Goal: Find specific page/section: Find specific page/section

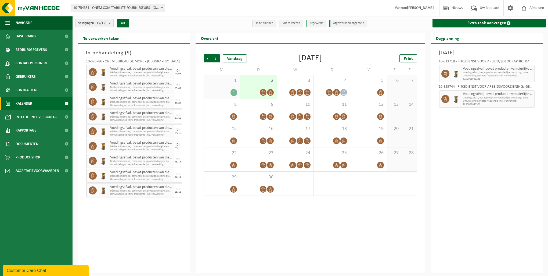
click at [98, 20] on span "Vestigingen (15/15)" at bounding box center [92, 23] width 28 height 8
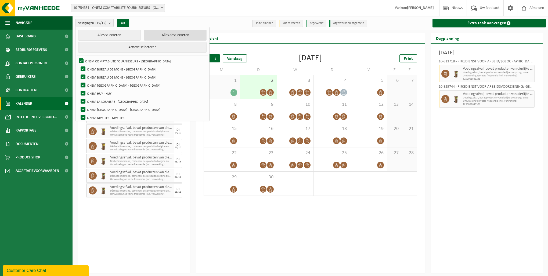
click at [160, 35] on button "Alles deselecteren" at bounding box center [175, 35] width 63 height 11
checkbox input "false"
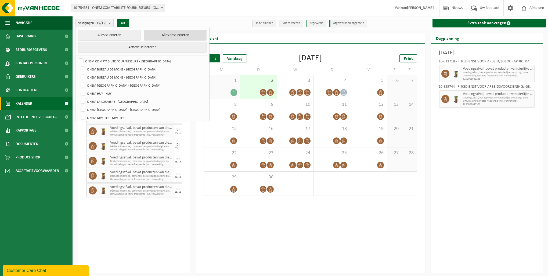
checkbox input "false"
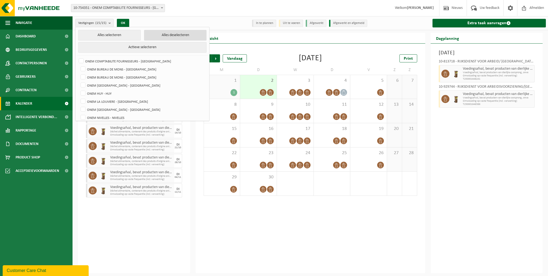
checkbox input "false"
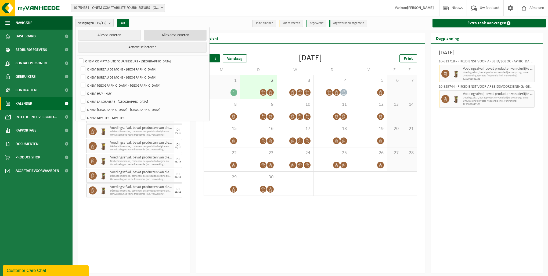
checkbox input "false"
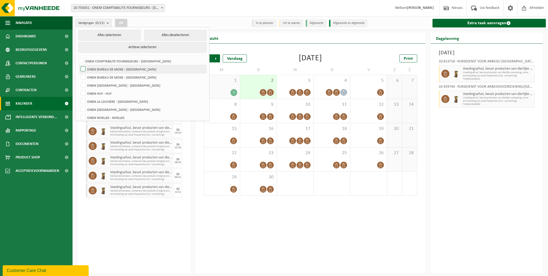
drag, startPoint x: 121, startPoint y: 67, endPoint x: 121, endPoint y: 71, distance: 4.3
click at [121, 67] on label "ONEM BUREAU DE MONS - [GEOGRAPHIC_DATA]" at bounding box center [143, 69] width 127 height 8
click at [79, 65] on input "ONEM BUREAU DE MONS - [GEOGRAPHIC_DATA]" at bounding box center [78, 65] width 0 height 0
checkbox input "true"
click at [121, 75] on label "ONEM BUREAU DE MONS - [GEOGRAPHIC_DATA]" at bounding box center [143, 77] width 127 height 8
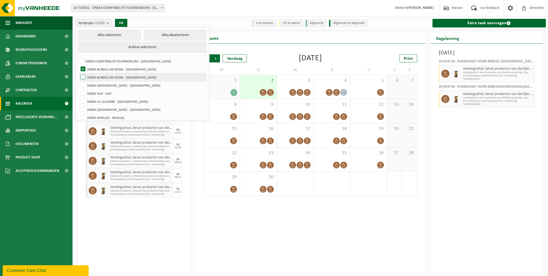
click at [79, 73] on input "ONEM BUREAU DE MONS - [GEOGRAPHIC_DATA]" at bounding box center [78, 73] width 0 height 0
checkbox input "true"
click at [124, 19] on button "OK" at bounding box center [121, 23] width 12 height 9
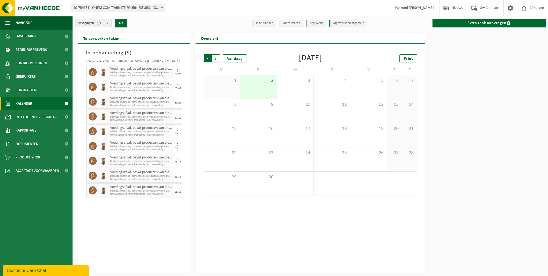
click at [218, 57] on span "Volgende" at bounding box center [216, 58] width 8 height 8
click at [210, 58] on span "Vorige" at bounding box center [208, 58] width 8 height 8
click at [95, 22] on span "Vestigingen (2/15)" at bounding box center [91, 23] width 26 height 8
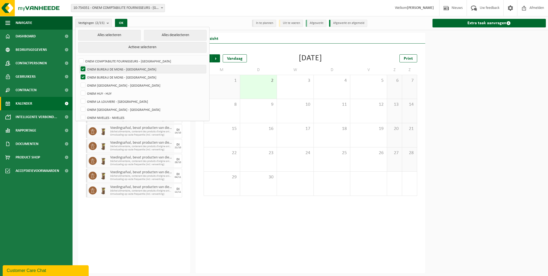
click at [124, 69] on label "ONEM BUREAU DE MONS - [GEOGRAPHIC_DATA]" at bounding box center [143, 69] width 127 height 8
click at [79, 65] on input "ONEM BUREAU DE MONS - [GEOGRAPHIC_DATA]" at bounding box center [78, 65] width 0 height 0
checkbox input "false"
click at [124, 74] on label "ONEM BUREAU DE MONS - [GEOGRAPHIC_DATA]" at bounding box center [143, 77] width 127 height 8
click at [79, 73] on input "ONEM BUREAU DE MONS - [GEOGRAPHIC_DATA]" at bounding box center [78, 73] width 0 height 0
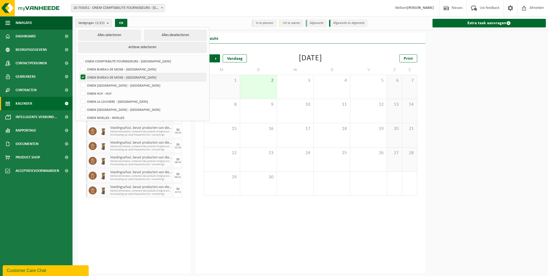
checkbox input "false"
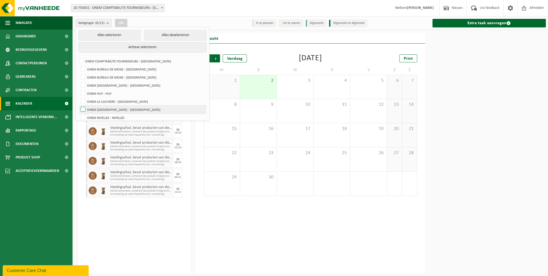
scroll to position [27, 0]
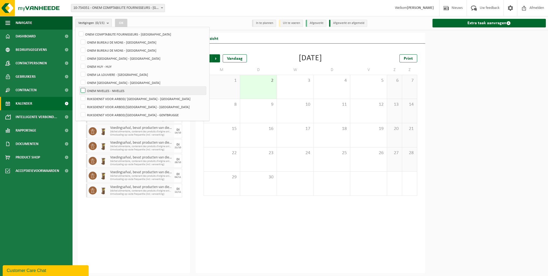
click at [126, 91] on label "ONEM NIVELLES - NIVELLES" at bounding box center [143, 91] width 127 height 8
click at [79, 87] on input "ONEM NIVELLES - NIVELLES" at bounding box center [78, 86] width 0 height 0
click at [124, 21] on button "OK" at bounding box center [121, 23] width 12 height 9
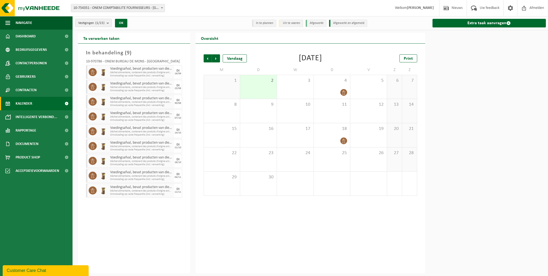
click at [97, 24] on count "(1/15)" at bounding box center [99, 22] width 9 height 3
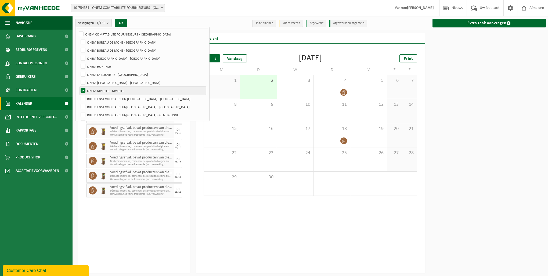
click at [128, 90] on label "ONEM NIVELLES - NIVELLES" at bounding box center [143, 91] width 127 height 8
click at [79, 87] on input "ONEM NIVELLES - NIVELLES" at bounding box center [78, 86] width 0 height 0
checkbox input "false"
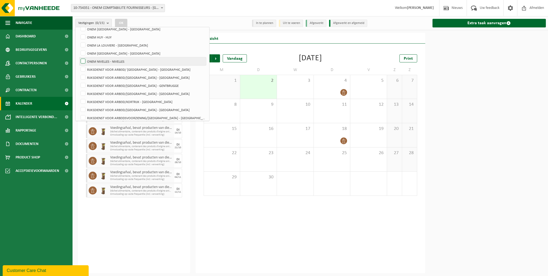
scroll to position [59, 0]
click at [128, 105] on label "RIJKSDIENST VOOR ARBEID/[GEOGRAPHIC_DATA] - [GEOGRAPHIC_DATA]" at bounding box center [143, 107] width 127 height 8
click at [79, 103] on input "RIJKSDIENST VOOR ARBEID/[GEOGRAPHIC_DATA] - [GEOGRAPHIC_DATA]" at bounding box center [78, 102] width 0 height 0
checkbox input "true"
click at [124, 23] on button "OK" at bounding box center [121, 23] width 12 height 9
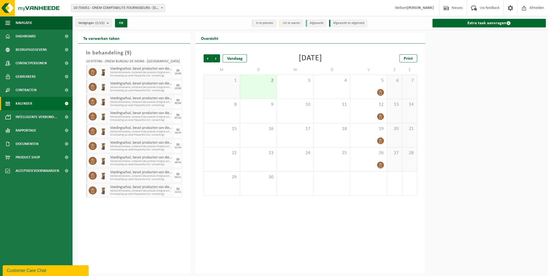
click at [92, 23] on span "Vestigingen (1/15)" at bounding box center [91, 23] width 26 height 8
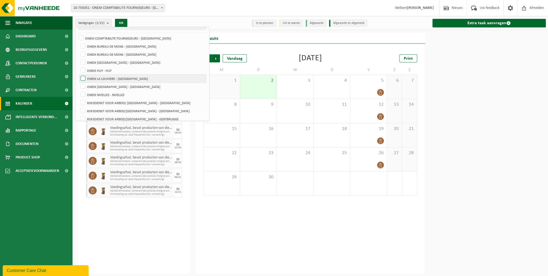
scroll to position [0, 0]
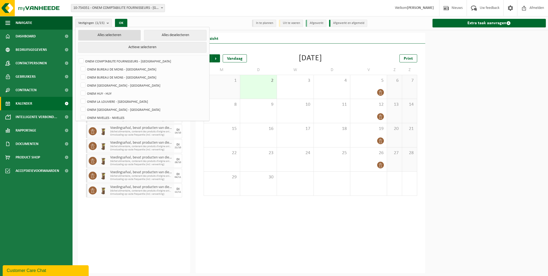
click at [108, 36] on button "Alles selecteren" at bounding box center [109, 35] width 63 height 11
checkbox input "true"
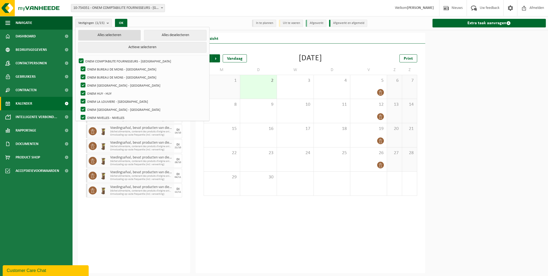
checkbox input "true"
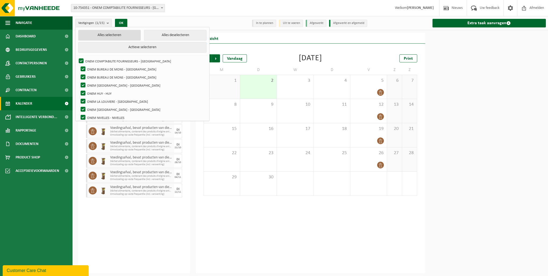
checkbox input "true"
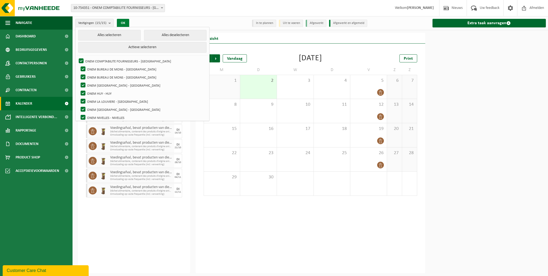
click at [128, 21] on button "OK" at bounding box center [123, 23] width 12 height 9
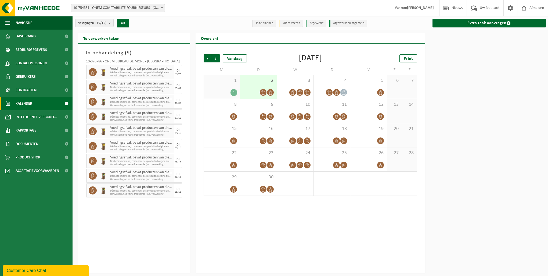
click at [252, 84] on div "2" at bounding box center [258, 87] width 37 height 24
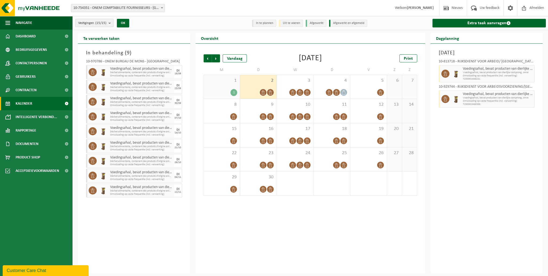
click at [106, 25] on span "Vestigingen (15/15)" at bounding box center [92, 23] width 28 height 8
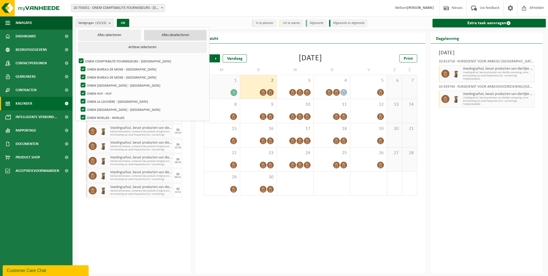
click at [155, 33] on button "Alles deselecteren" at bounding box center [175, 35] width 63 height 11
checkbox input "false"
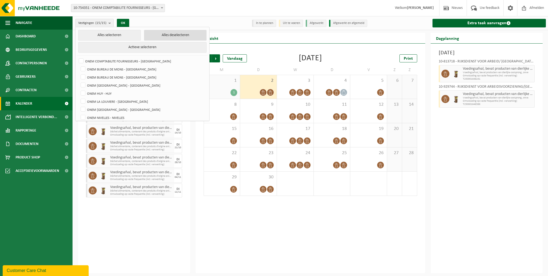
checkbox input "false"
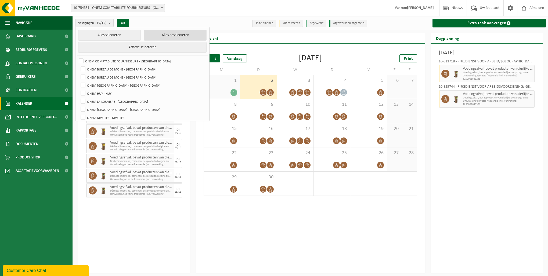
checkbox input "false"
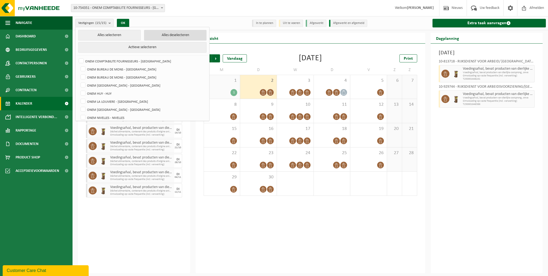
checkbox input "false"
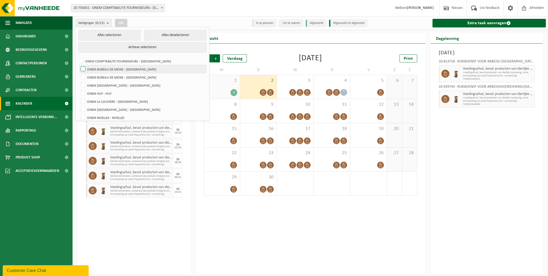
scroll to position [27, 0]
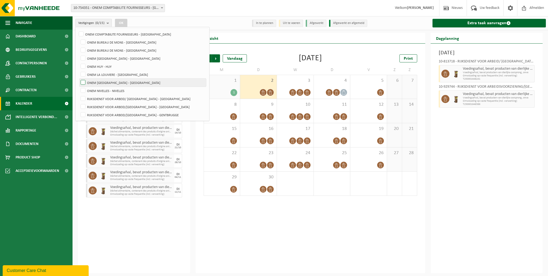
click at [128, 82] on label "ONEM [GEOGRAPHIC_DATA] - [GEOGRAPHIC_DATA]" at bounding box center [143, 82] width 127 height 8
click at [79, 78] on input "ONEM [GEOGRAPHIC_DATA] - [GEOGRAPHIC_DATA]" at bounding box center [78, 78] width 0 height 0
click at [122, 22] on button "OK" at bounding box center [121, 23] width 12 height 9
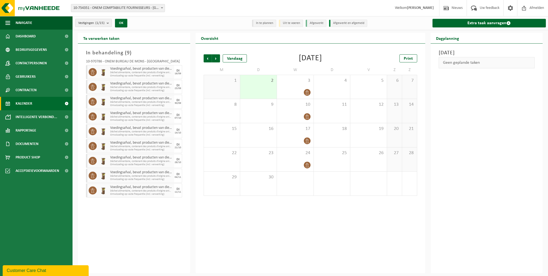
click at [106, 23] on button "Vestigingen (1/15)" at bounding box center [93, 23] width 37 height 8
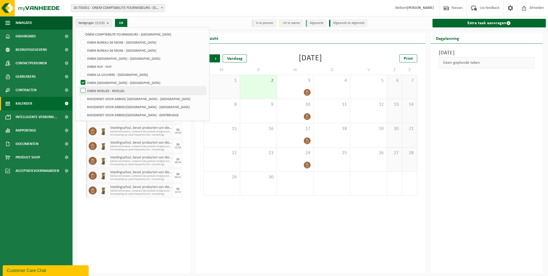
scroll to position [0, 0]
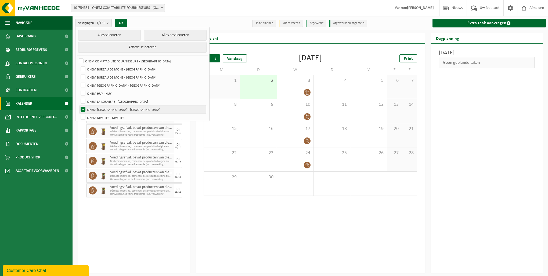
click at [118, 108] on label "ONEM [GEOGRAPHIC_DATA] - [GEOGRAPHIC_DATA]" at bounding box center [143, 109] width 127 height 8
click at [79, 105] on input "ONEM [GEOGRAPHIC_DATA] - [GEOGRAPHIC_DATA]" at bounding box center [78, 105] width 0 height 0
checkbox input "false"
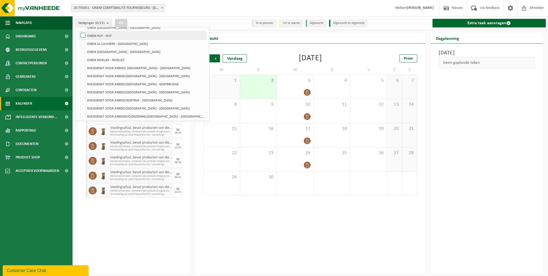
scroll to position [59, 0]
click at [170, 112] on label "RIJKSDIENST VOOR ARBEIDSVOORZIENING/[GEOGRAPHIC_DATA] - [GEOGRAPHIC_DATA]" at bounding box center [143, 115] width 127 height 8
click at [79, 111] on input "RIJKSDIENST VOOR ARBEIDSVOORZIENING/[GEOGRAPHIC_DATA] - [GEOGRAPHIC_DATA]" at bounding box center [78, 110] width 0 height 0
checkbox input "true"
click at [124, 20] on button "OK" at bounding box center [121, 23] width 12 height 9
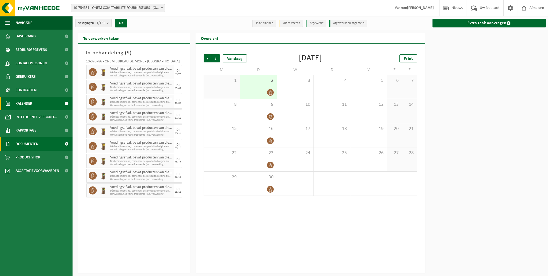
click at [31, 147] on span "Documenten" at bounding box center [27, 143] width 23 height 13
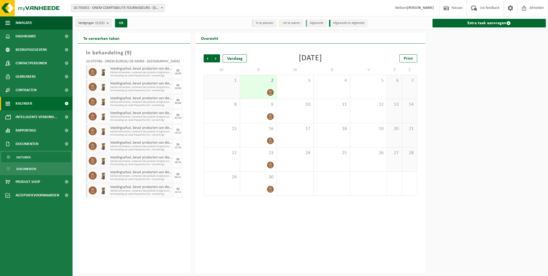
click at [31, 156] on link "Facturen" at bounding box center [36, 157] width 70 height 10
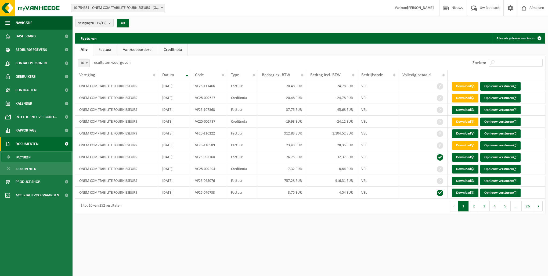
click at [176, 49] on link "Creditnota" at bounding box center [172, 50] width 29 height 12
